Goal: Connect with others: Connect with others

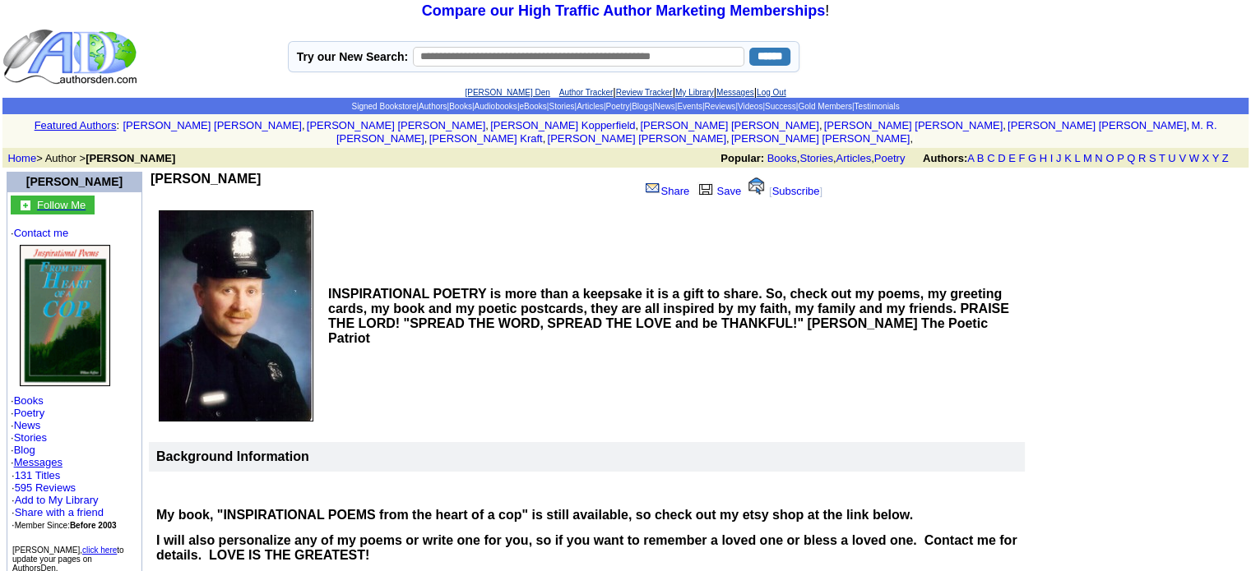
click at [56, 199] on font "Follow Me" at bounding box center [61, 205] width 49 height 12
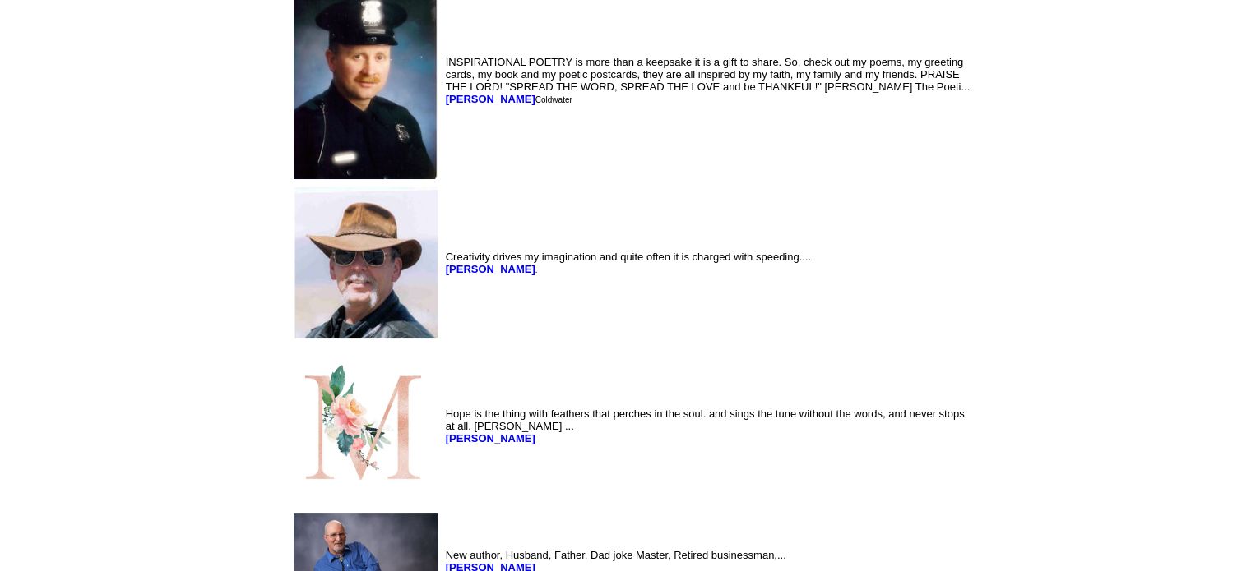
scroll to position [4440, 0]
